Goal: Task Accomplishment & Management: Manage account settings

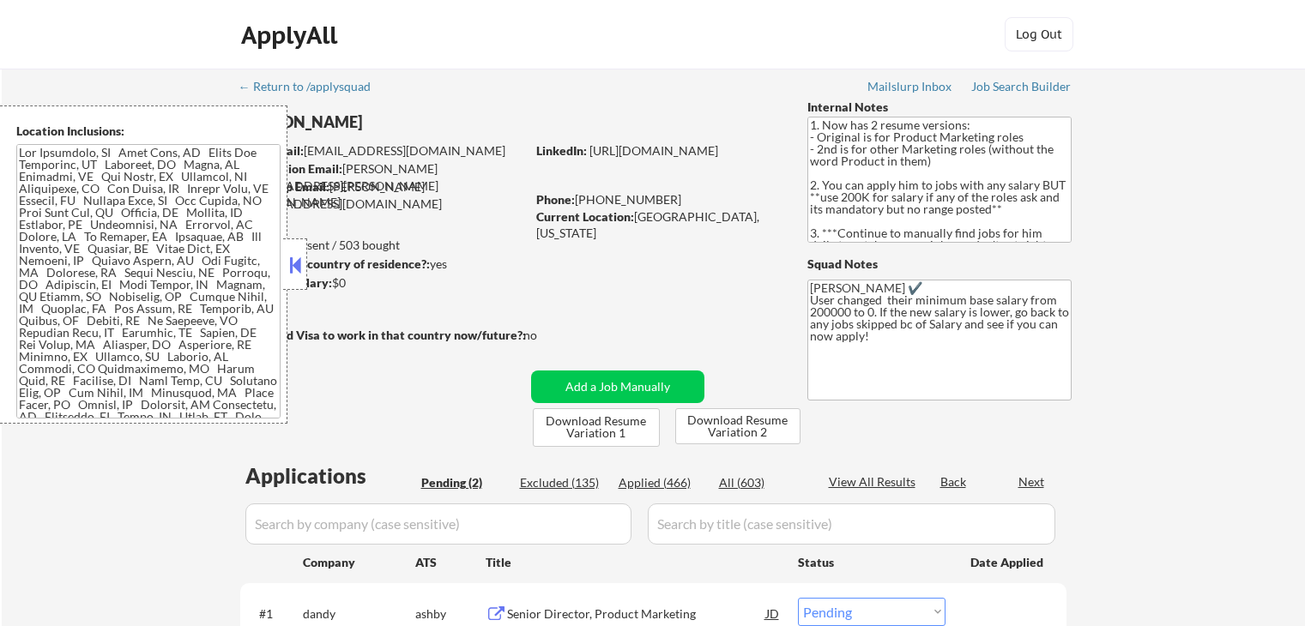
select select ""pending""
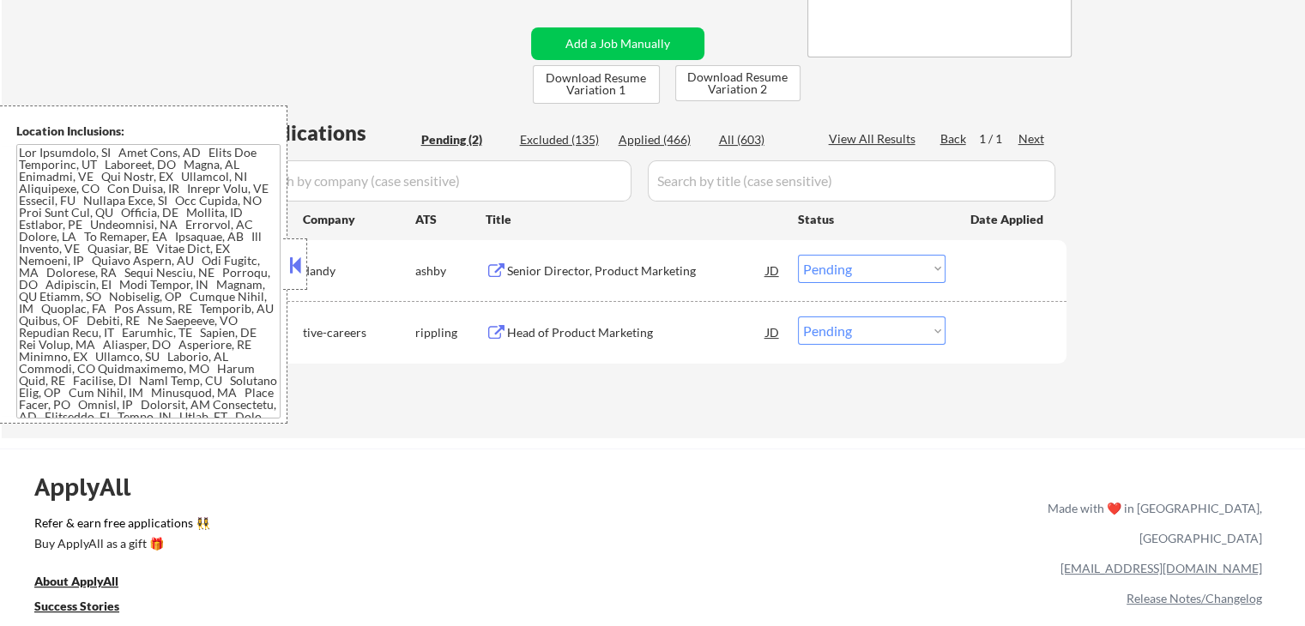
click at [497, 268] on button at bounding box center [495, 271] width 21 height 16
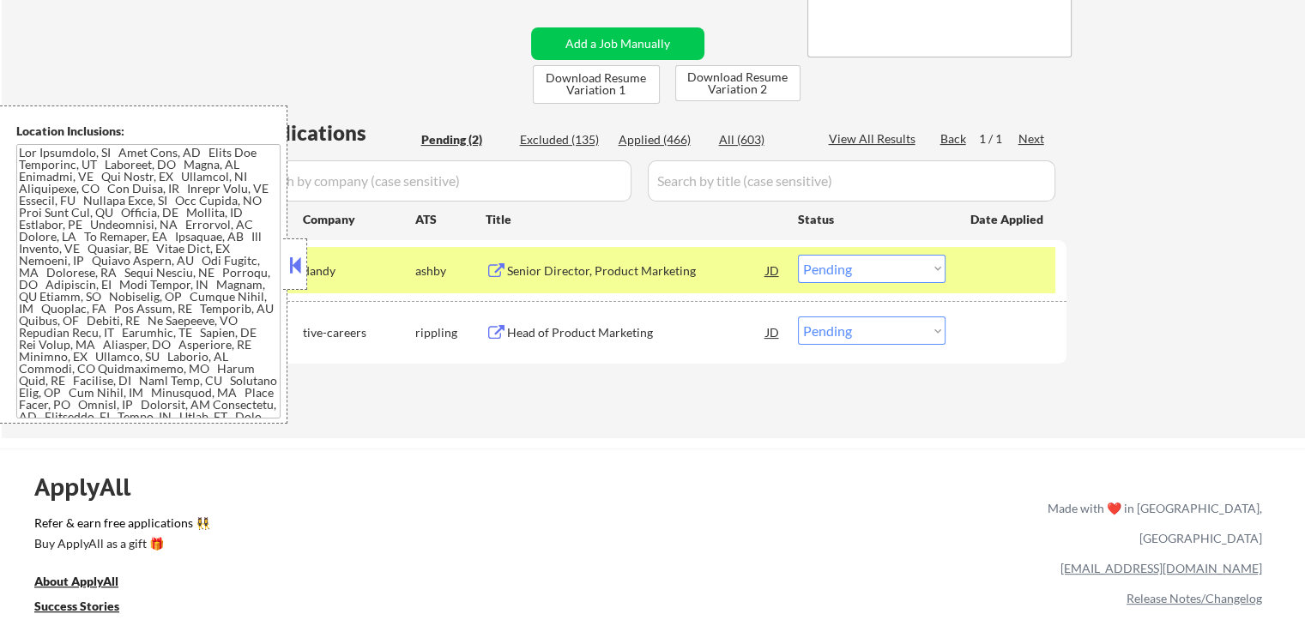
click at [501, 331] on button at bounding box center [495, 333] width 21 height 16
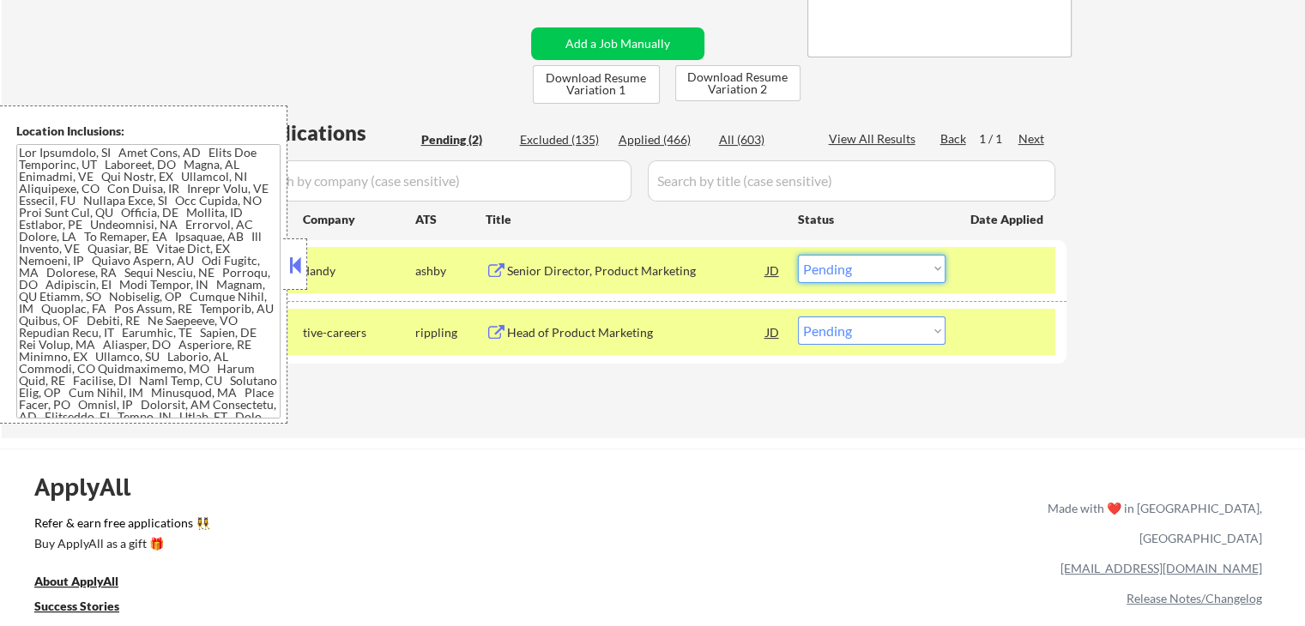
click at [857, 273] on select "Choose an option... Pending Applied Excluded (Questions) Excluded (Expired) Exc…" at bounding box center [872, 269] width 148 height 28
click at [798, 255] on select "Choose an option... Pending Applied Excluded (Questions) Excluded (Expired) Exc…" at bounding box center [872, 269] width 148 height 28
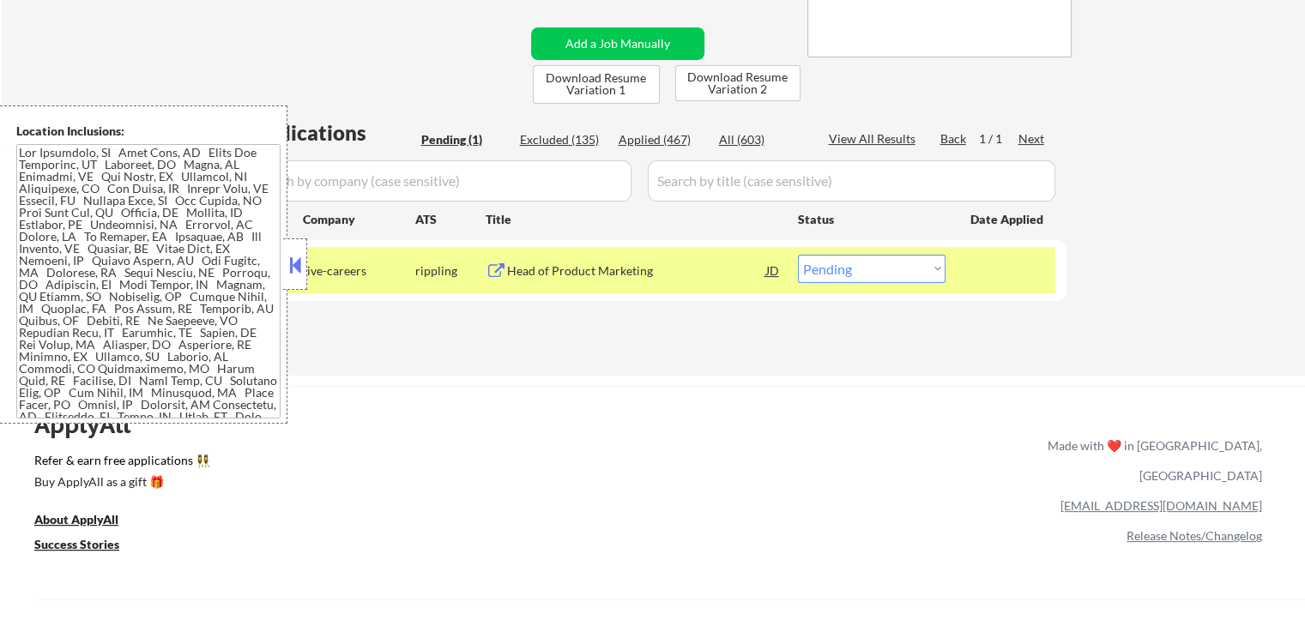
drag, startPoint x: 867, startPoint y: 255, endPoint x: 865, endPoint y: 268, distance: 14.0
click at [867, 255] on select "Choose an option... Pending Applied Excluded (Questions) Excluded (Expired) Exc…" at bounding box center [872, 269] width 148 height 28
select select ""applied""
click at [798, 255] on select "Choose an option... Pending Applied Excluded (Questions) Excluded (Expired) Exc…" at bounding box center [872, 269] width 148 height 28
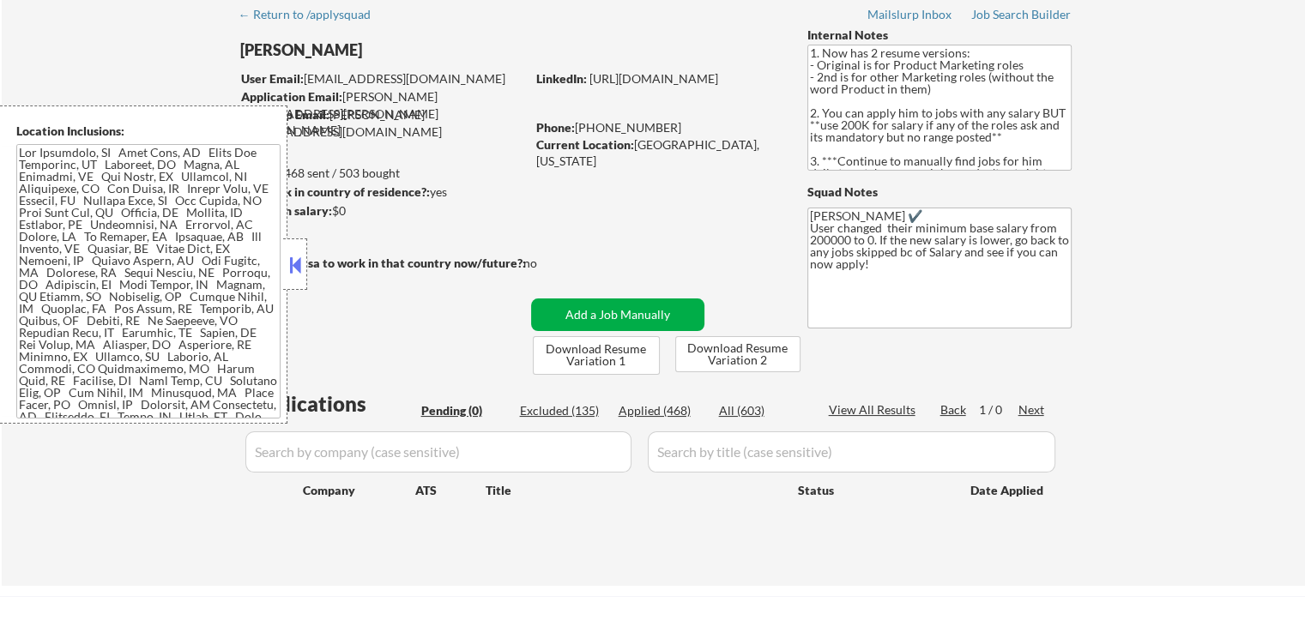
scroll to position [0, 0]
